Goal: Navigation & Orientation: Go to known website

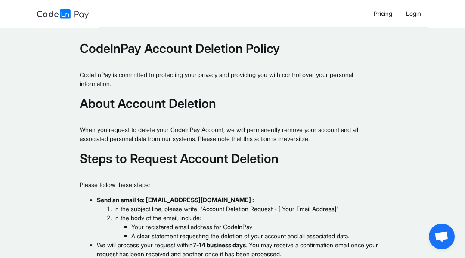
scroll to position [401, 0]
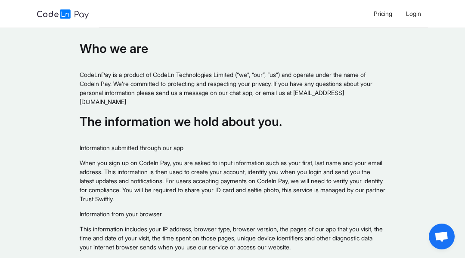
scroll to position [861, 0]
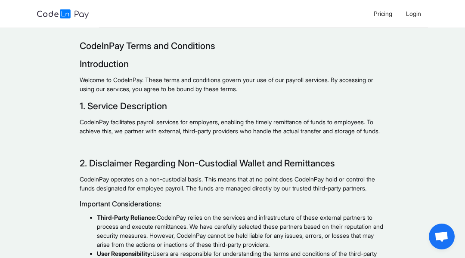
scroll to position [1058, 0]
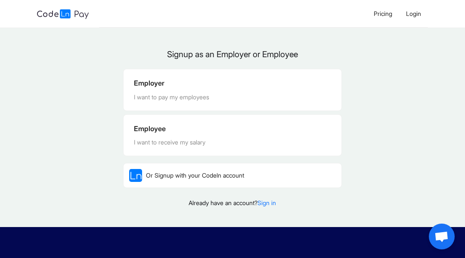
scroll to position [149, 0]
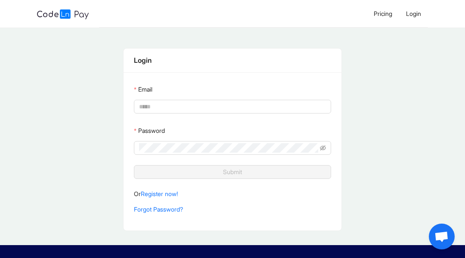
scroll to position [198, 0]
